Goal: Transaction & Acquisition: Purchase product/service

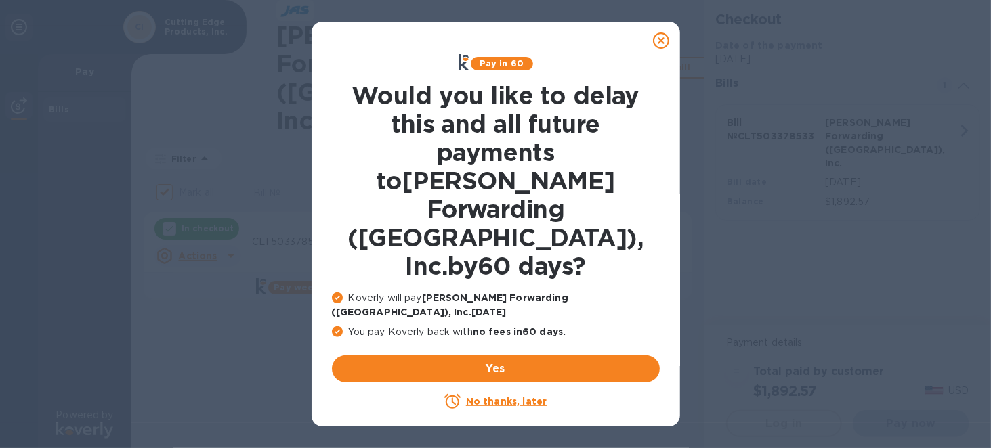
click at [662, 41] on icon at bounding box center [661, 41] width 16 height 16
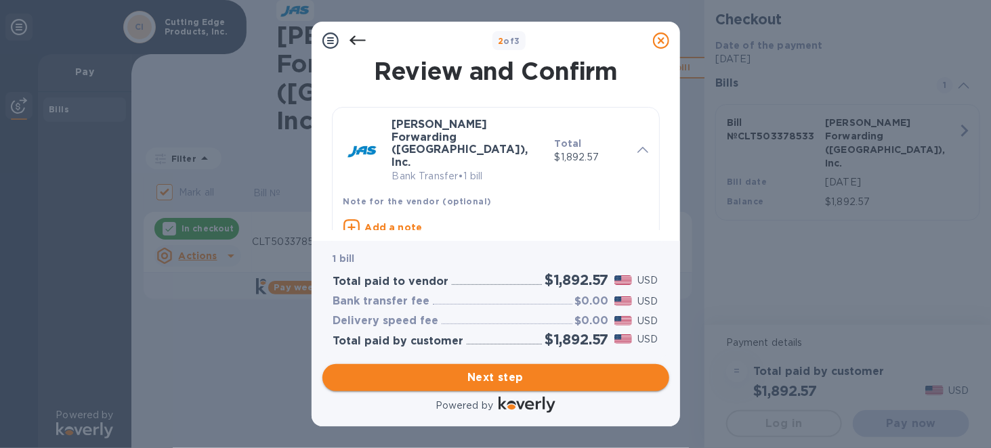
click at [490, 379] on span "Next step" at bounding box center [495, 378] width 325 height 16
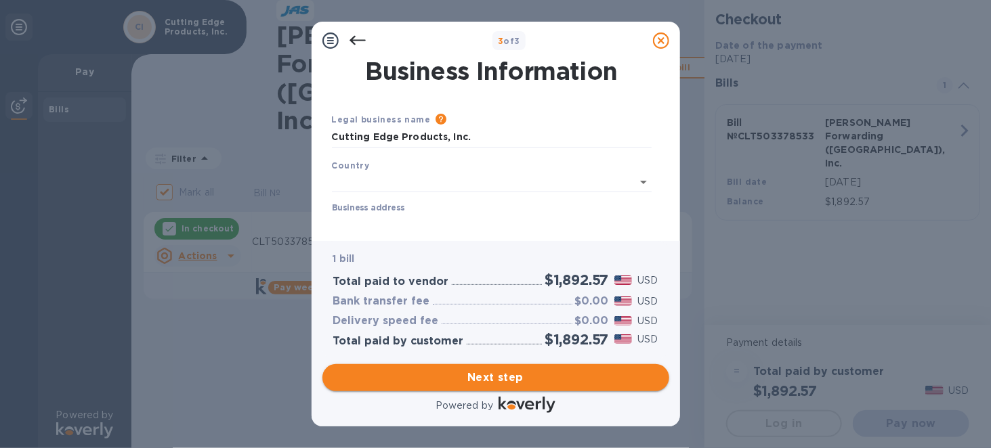
type input "[GEOGRAPHIC_DATA]"
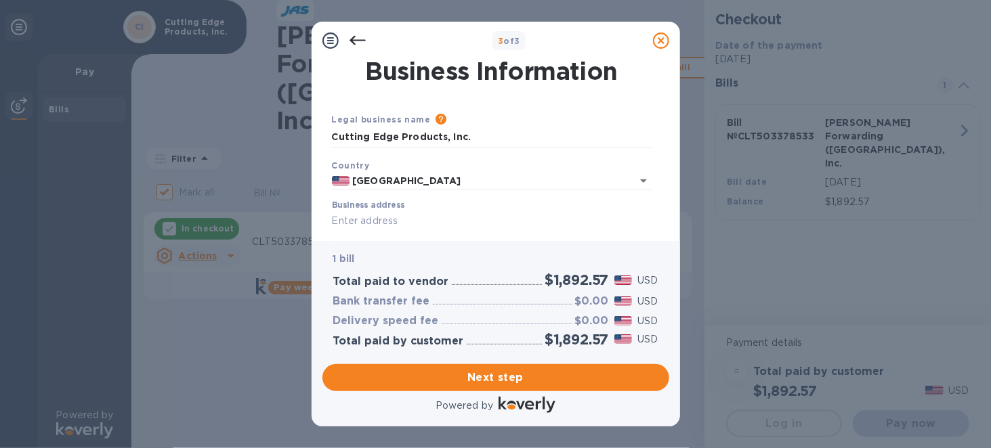
click at [412, 212] on input "Business address" at bounding box center [492, 221] width 320 height 20
click at [448, 219] on input "[STREET_ADDRESS][PERSON_NAME]" at bounding box center [492, 221] width 320 height 20
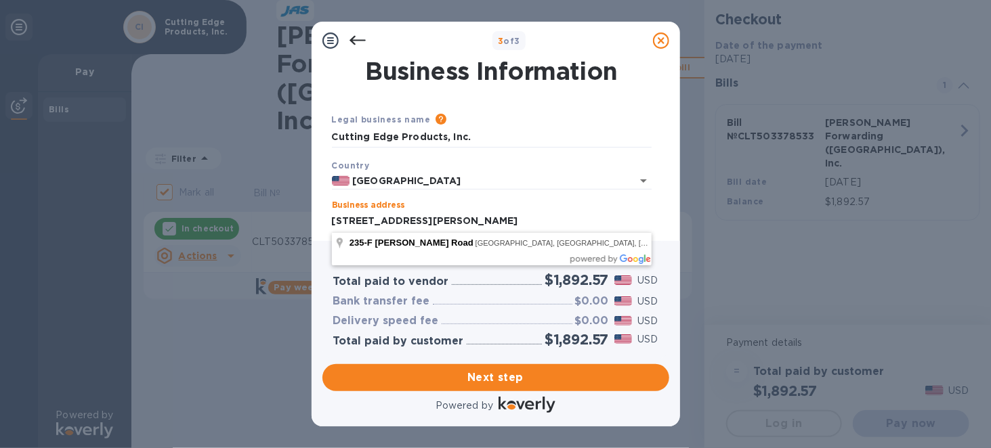
type input "[STREET_ADDRESS][PERSON_NAME]"
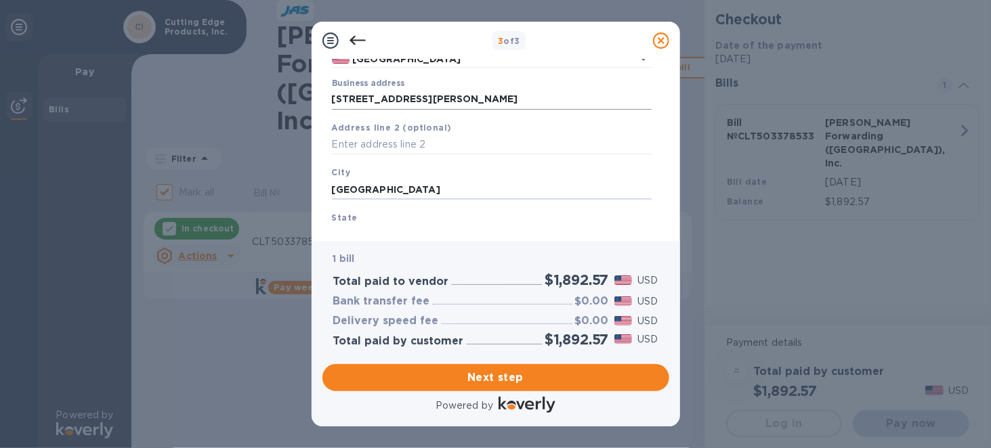
type input "[GEOGRAPHIC_DATA]"
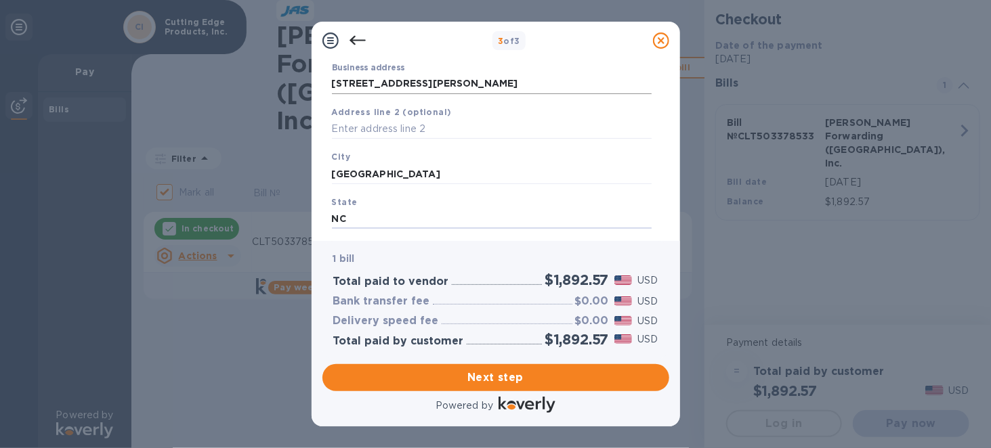
type input "NC"
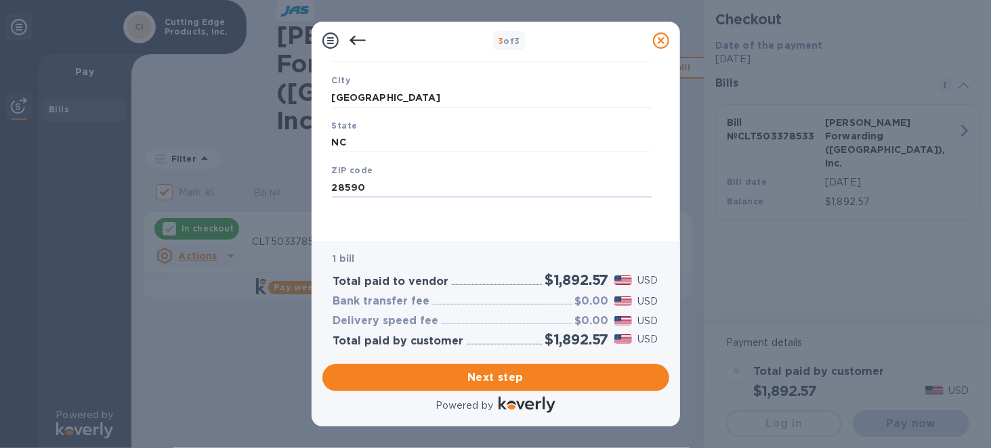
type input "28590"
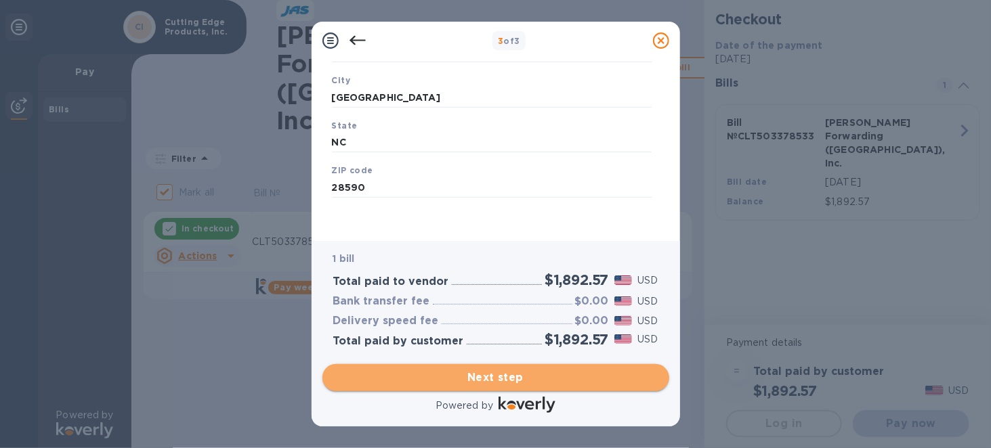
click at [485, 375] on span "Next step" at bounding box center [495, 378] width 325 height 16
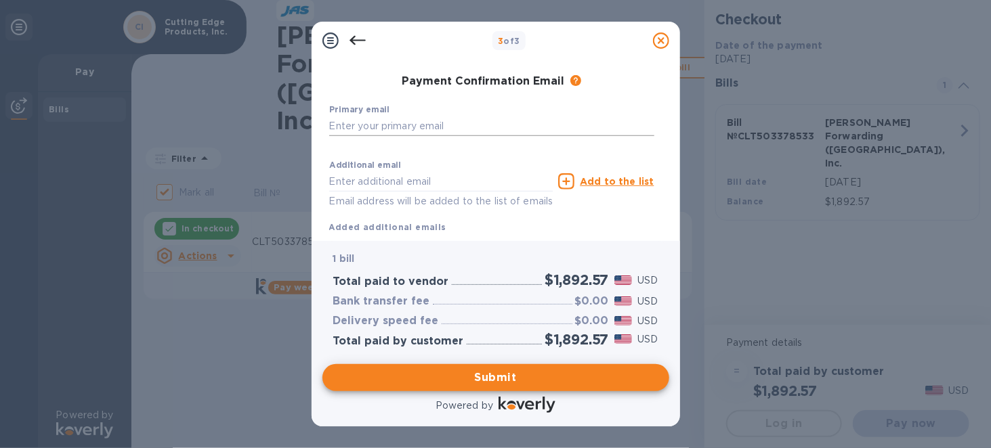
click at [410, 124] on input "text" at bounding box center [491, 126] width 325 height 20
type input "[PERSON_NAME][EMAIL_ADDRESS][DOMAIN_NAME]"
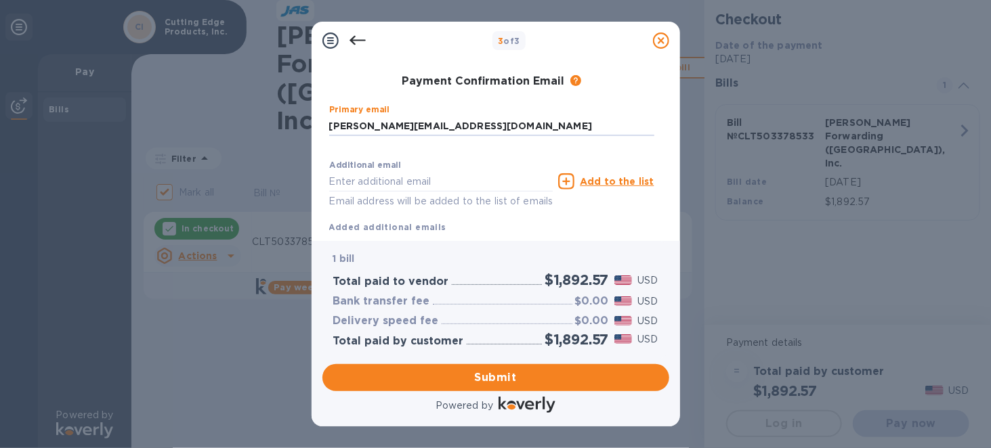
type input "[PERSON_NAME]"
type input "2528305577"
type input "[PERSON_NAME][EMAIL_ADDRESS][DOMAIN_NAME]"
drag, startPoint x: 477, startPoint y: 182, endPoint x: 289, endPoint y: 185, distance: 187.6
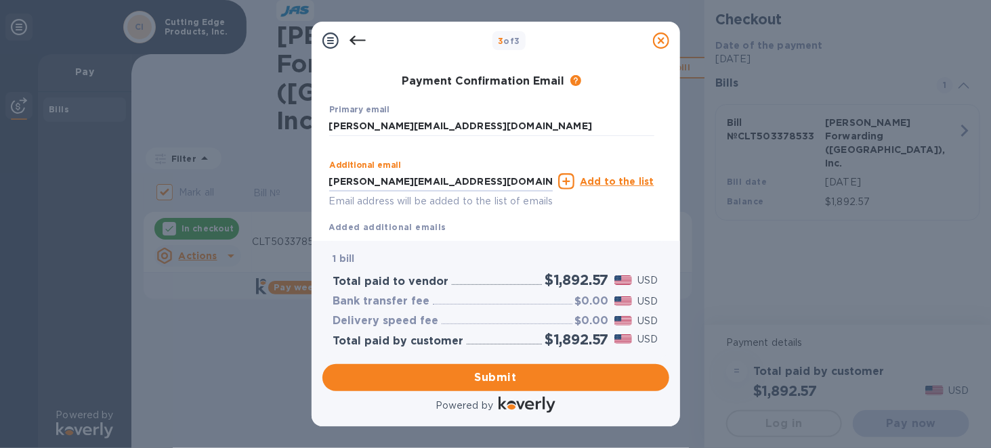
click at [289, 185] on div "3 of 3 Payment Contact Information First name [PERSON_NAME] ​ Last name [PERSON…" at bounding box center [495, 224] width 991 height 448
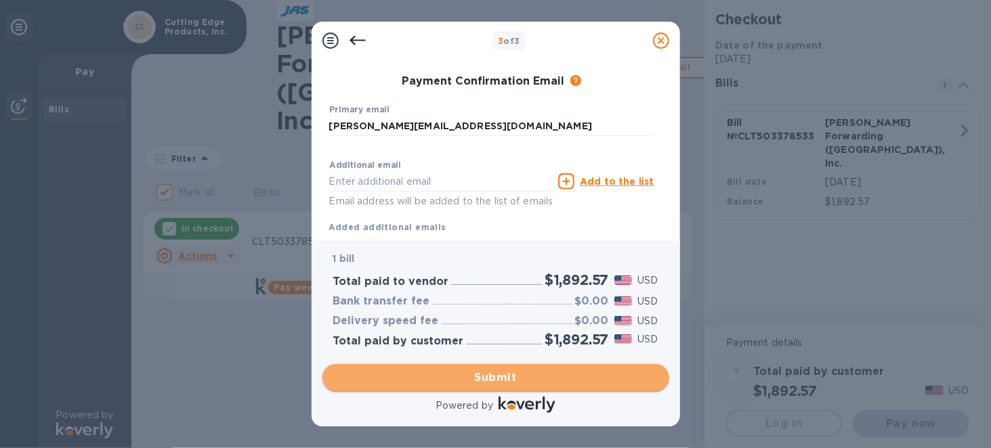
click at [474, 373] on span "Submit" at bounding box center [495, 378] width 325 height 16
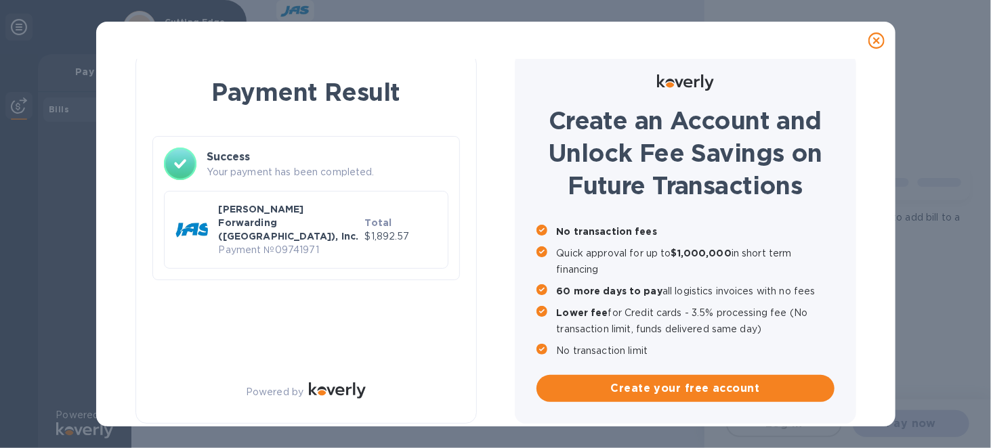
checkbox input "false"
